Goal: Information Seeking & Learning: Learn about a topic

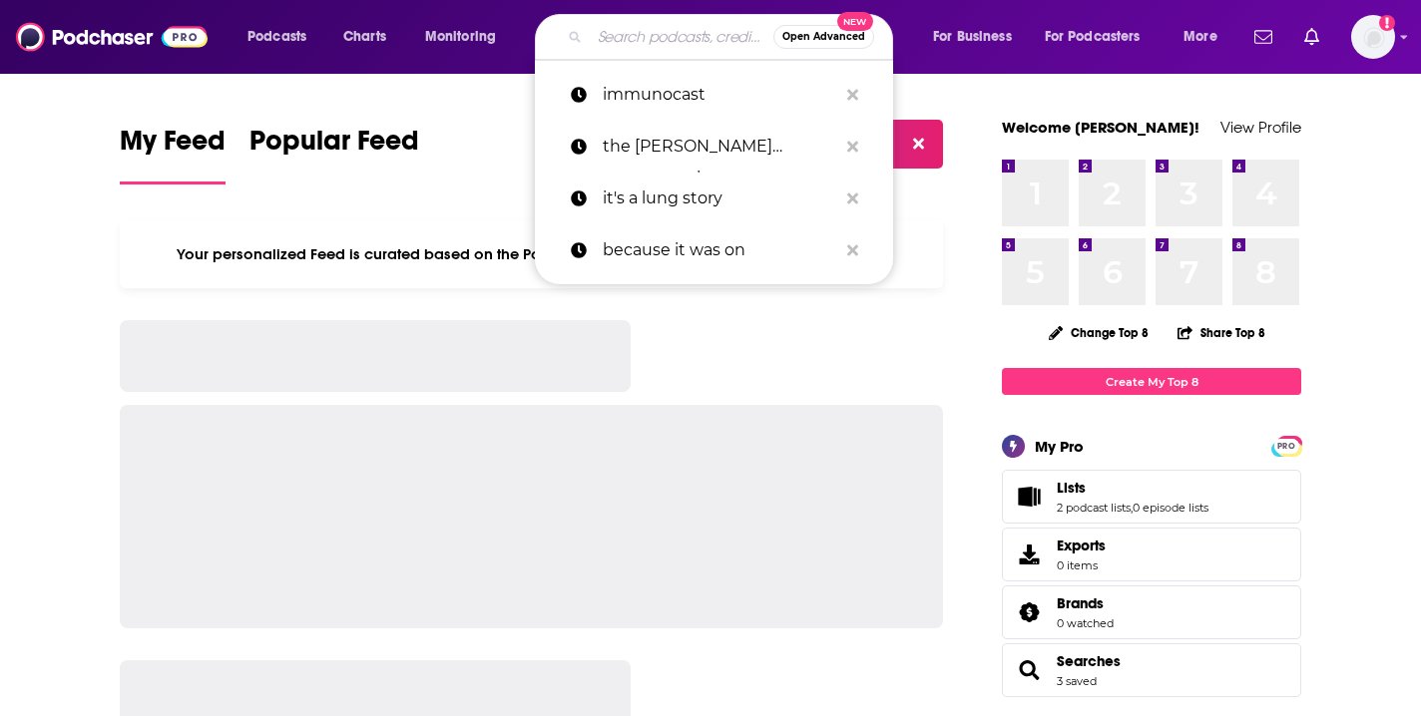
click at [628, 31] on input "Search podcasts, credits, & more..." at bounding box center [682, 37] width 184 height 32
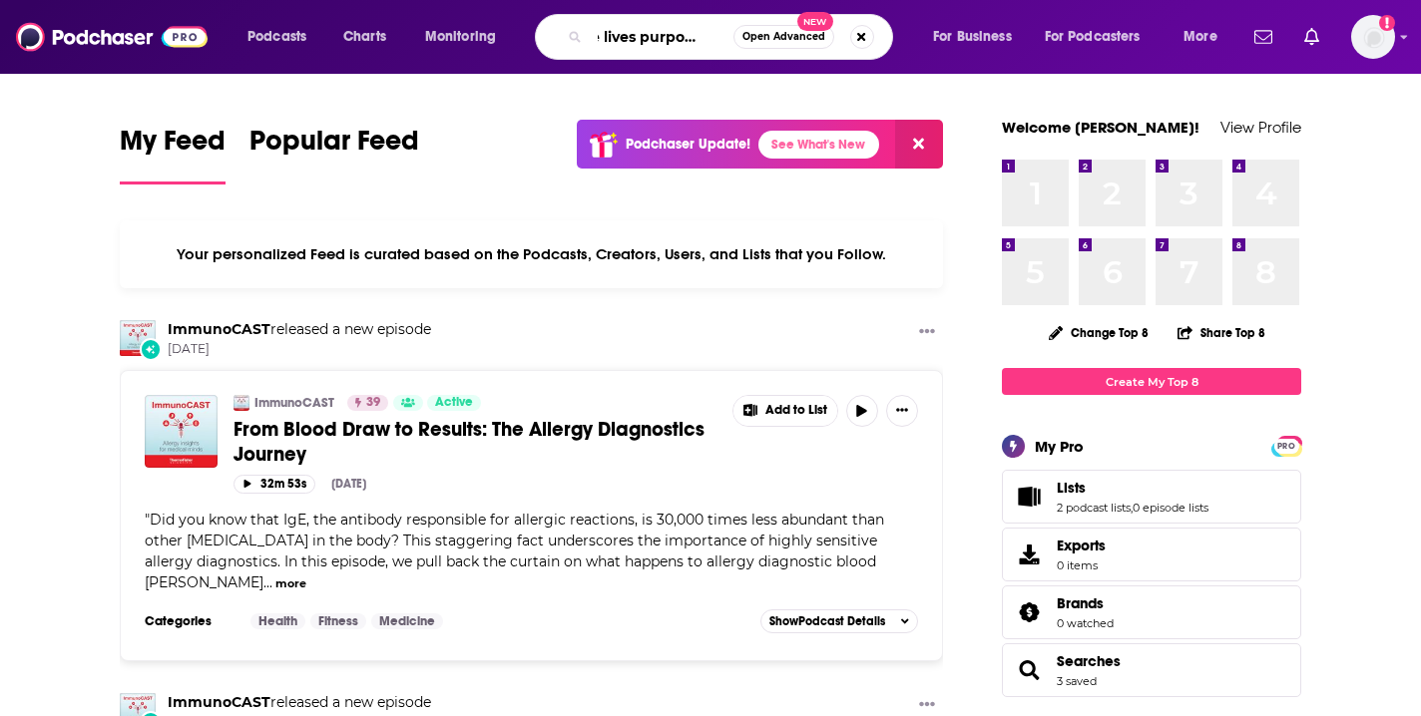
scroll to position [0, 33]
type input "she lives purposefully"
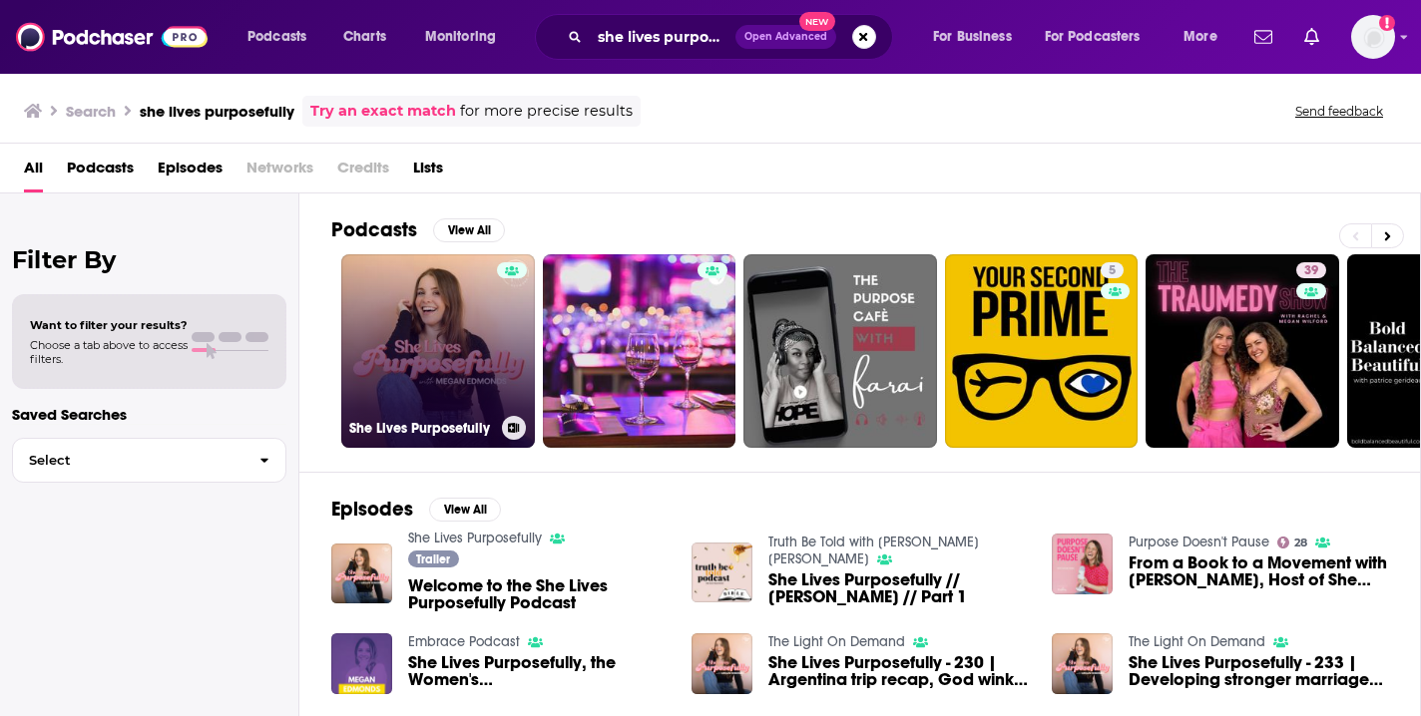
click at [467, 317] on link "She Lives Purposefully" at bounding box center [438, 351] width 194 height 194
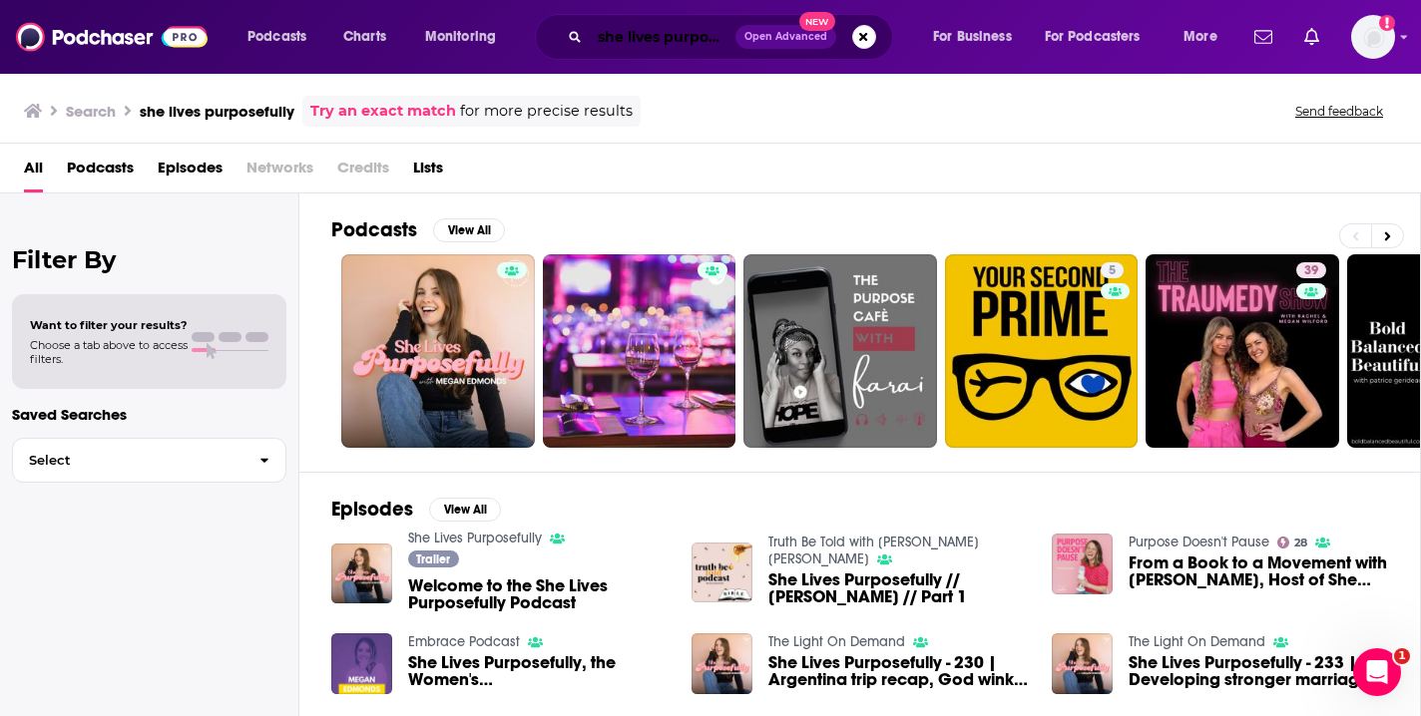
click at [597, 35] on input "she lives purposefully" at bounding box center [663, 37] width 146 height 32
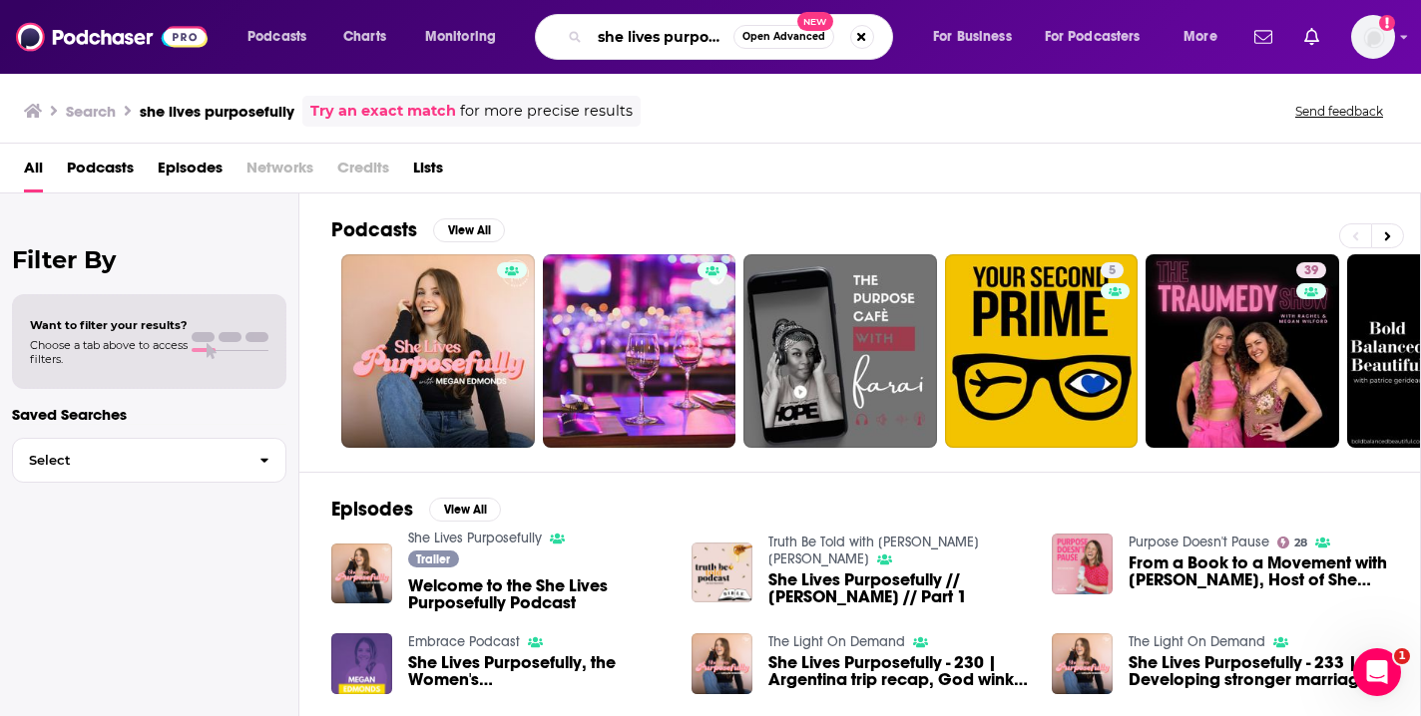
click at [597, 35] on input "she lives purposefully" at bounding box center [662, 37] width 144 height 32
type input "the happy hour with [PERSON_NAME]"
